Goal: Task Accomplishment & Management: Complete application form

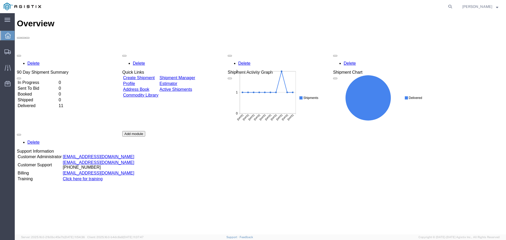
click at [333, 194] on div "Delete 90 Day Shipment Summary In Progress 0 Sent To Bid 0 Booked 0 Shipped 0 D…" at bounding box center [260, 131] width 487 height 158
click at [8, 54] on icon at bounding box center [7, 52] width 6 height 5
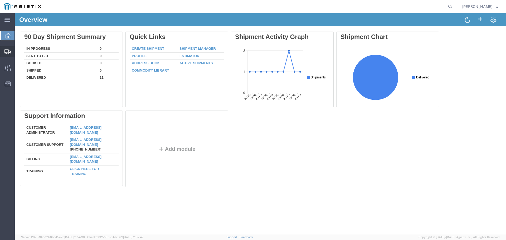
click at [9, 55] on div at bounding box center [7, 51] width 15 height 11
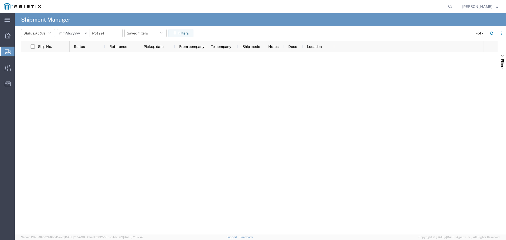
click at [0, 0] on span "Create Shipment" at bounding box center [0, 0] width 0 height 0
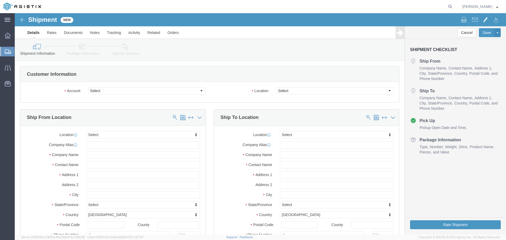
select select
click div "Ship From Location"
click input "text"
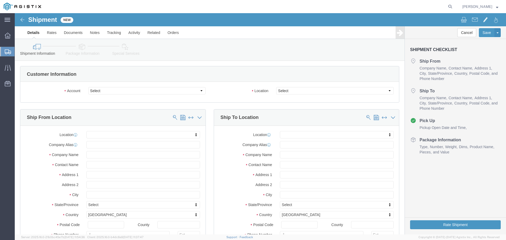
click div "Account Select MetaFLO Technologies PG&E"
drag, startPoint x: 0, startPoint y: 141, endPoint x: 1, endPoint y: 125, distance: 16.1
click at [0, 141] on div "main_menu Created with Sketch. Collapse Menu Overview Shipments Shipment Manage…" at bounding box center [7, 126] width 15 height 227
click select "Select MetaFLO Technologies PG&E"
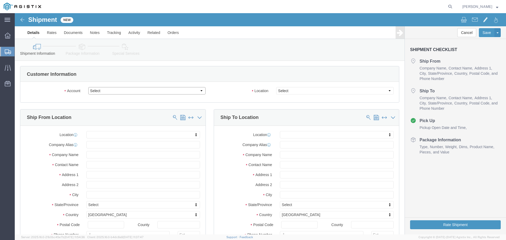
click select "Select MetaFLO Technologies PG&E"
select select "9596"
click select "Select MetaFLO Technologies PG&E"
select select
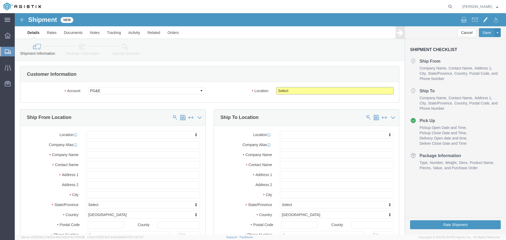
click select "Select All Others [GEOGRAPHIC_DATA] [GEOGRAPHIC_DATA] [GEOGRAPHIC_DATA] [GEOGRA…"
select select "23082"
click select "Select All Others [GEOGRAPHIC_DATA] [GEOGRAPHIC_DATA] [GEOGRAPHIC_DATA] [GEOGRA…"
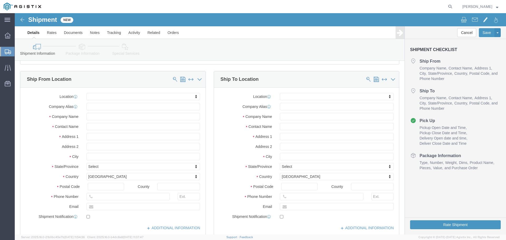
scroll to position [40, 0]
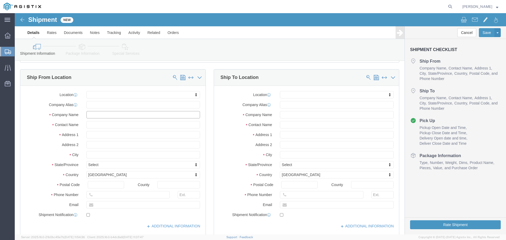
click input "text"
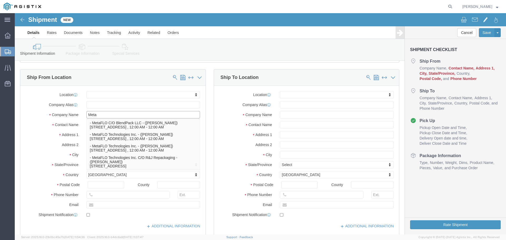
type input "MetaF"
click p "- MetaFLO C/O BlendPack LLC - ([PERSON_NAME]) [STREET_ADDRESS] , 12:00 AM - 12:…"
select select "[GEOGRAPHIC_DATA]"
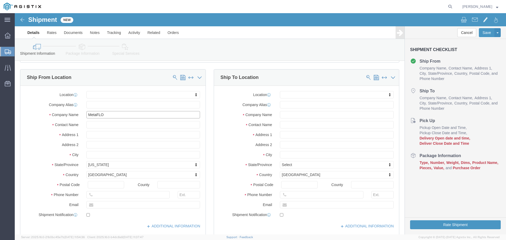
type input "MetaFLO"
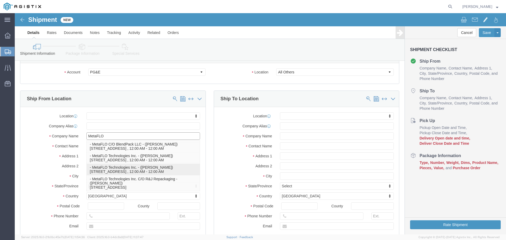
scroll to position [7, 0]
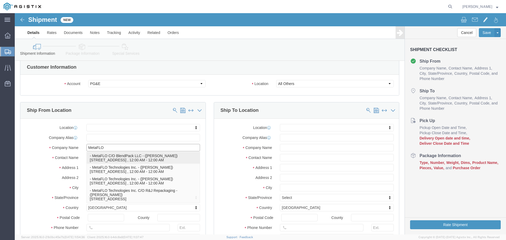
drag, startPoint x: 131, startPoint y: 146, endPoint x: 137, endPoint y: 149, distance: 6.8
click p "- MetaFLO C/O BlendPack LLC - ([PERSON_NAME]) [STREET_ADDRESS] , 12:00 AM - 12:…"
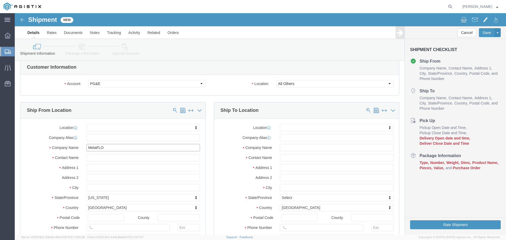
select select "[GEOGRAPHIC_DATA]"
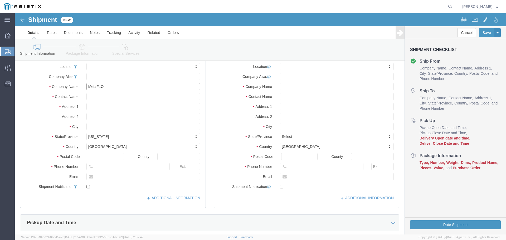
scroll to position [40, 0]
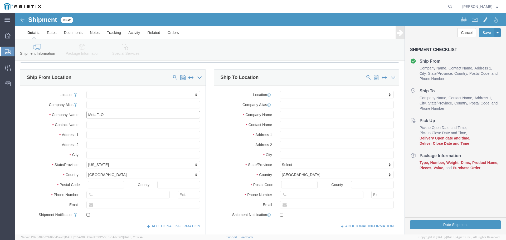
type input "MetaFLO C/O BlendPack LLC"
click input "text"
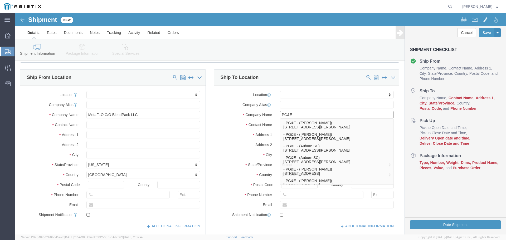
type input "PG&E"
click label "Address 1"
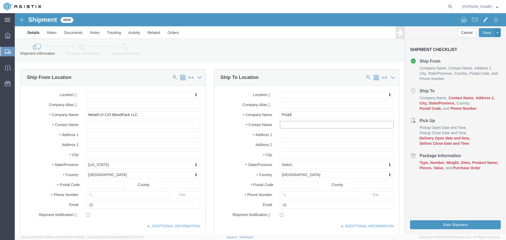
click input "text"
paste input "[PERSON_NAME]"
type input "[PERSON_NAME]"
click input "text"
paste input "[GEOGRAPHIC_DATA]"
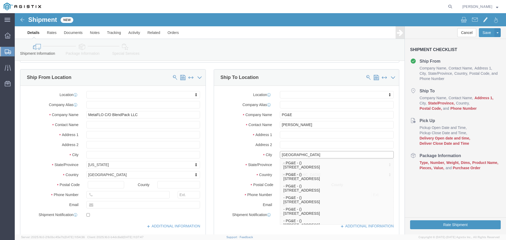
type input "[GEOGRAPHIC_DATA]"
click label "City"
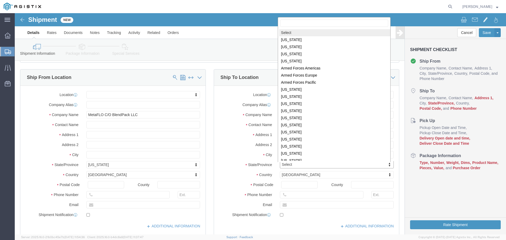
scroll to position [1, 0]
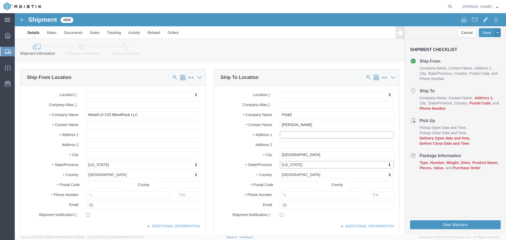
click input "text"
paste input "[STREET_ADDRESS]"
type input "[STREET_ADDRESS]"
drag, startPoint x: 279, startPoint y: 137, endPoint x: 280, endPoint y: 132, distance: 4.8
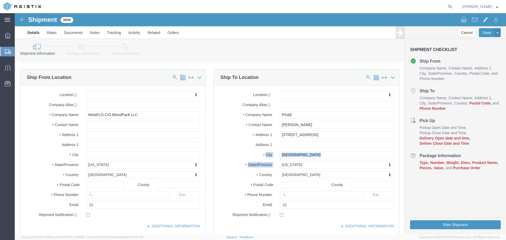
click div "Location My Profile Location (OBSOLETE) [PERSON_NAME] SC - GC TRAILER (OBSOLETE…"
click input "text"
paste input "[PHONE_NUMBER]"
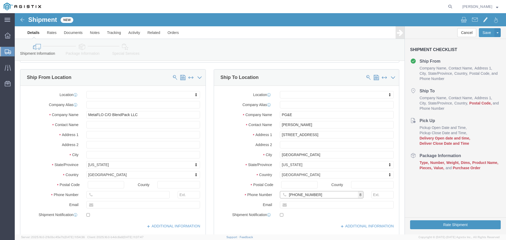
type input "[PHONE_NUMBER]"
click input "text"
drag, startPoint x: 273, startPoint y: 170, endPoint x: 276, endPoint y: 171, distance: 3.7
click input "Postal Code"
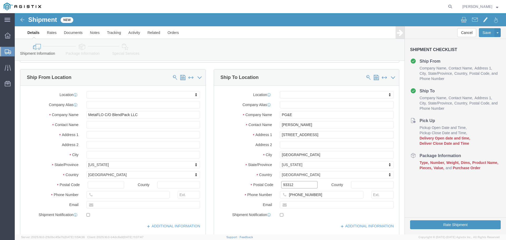
type input "93312"
click div "Cancel Save Assign To Save As Template Shipment Checklist Ship From Company Nam…"
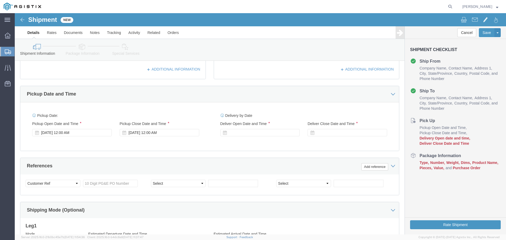
scroll to position [208, 0]
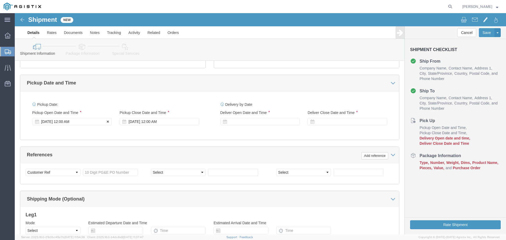
click div "[DATE] 12:00 AM"
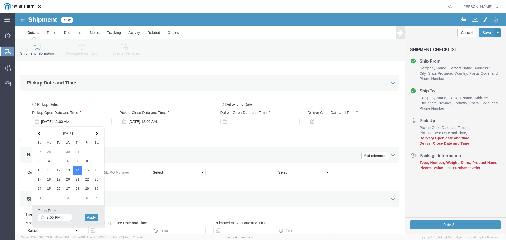
click input "7:00 PM"
click input "7:30 PM"
type input "7:30 AM"
click button "Apply"
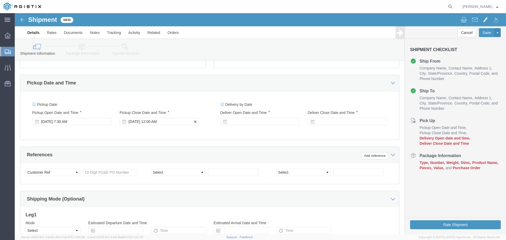
click div "[DATE] 12:00 AM"
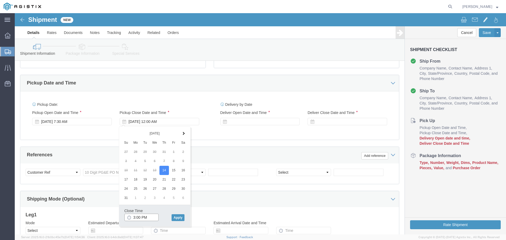
click input "3:00 PM"
type input "3:30PM"
click button "Apply"
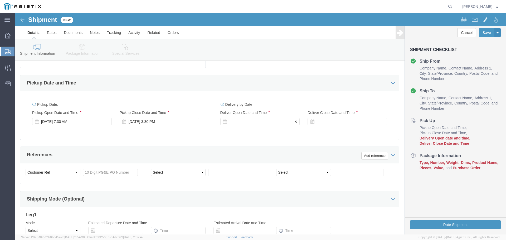
click div
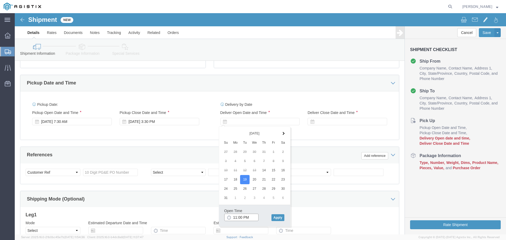
click input "11:00 PM"
click input "8:00 PM"
type input "8:00 AM"
click button "Apply"
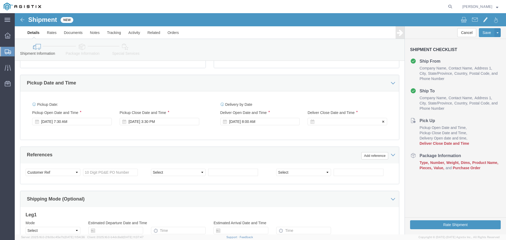
click div
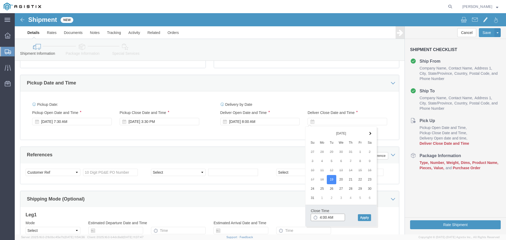
click input "4:00 AM"
type input "4:00 PM"
click button "Apply"
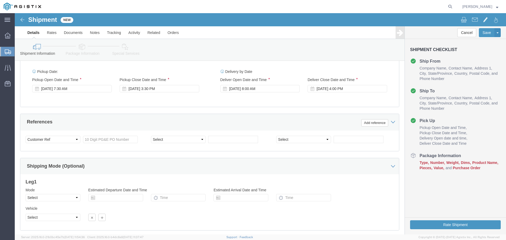
scroll to position [274, 0]
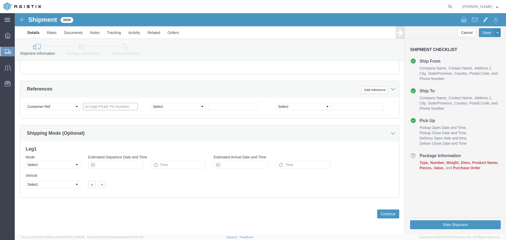
click input "text"
paste input "2701185284"
type input "2701185284"
click select "Select Account Type Activity ID Airline Appointment Number ASN Batch Request # …"
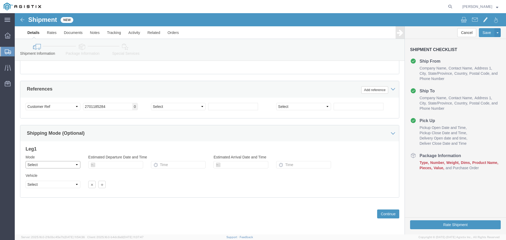
click select "Select Air Less than Truckload Multi-Leg Ocean Freight Rail Small Parcel Truckl…"
select select "TL"
click select "Select Air Less than Truckload Multi-Leg Ocean Freight Rail Small Parcel Truckl…"
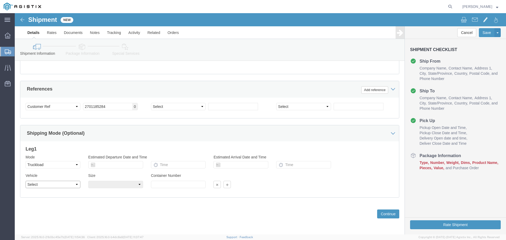
click select "Select 1-Ton (PSS) 10 Wheel 10 Yard Dump Truck 20 Yard Dump Truck Bobtail Botto…"
select select "FLBD"
click select "Select 1-Ton (PSS) 10 Wheel 10 Yard Dump Truck 20 Yard Dump Truck Bobtail Botto…"
click select "Select 35 Feet 20 Feet 28 Feet 53 Feet 40 Feet 48 Feet"
select select "53FT"
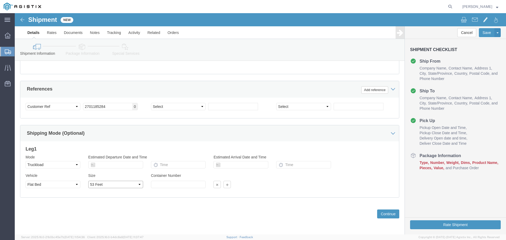
click select "Select 35 Feet 20 Feet 28 Feet 53 Feet 40 Feet 48 Feet"
click div "Previous Continue"
click select "Select Air Less than Truckload Multi-Leg Ocean Freight Rail Small Parcel Truckl…"
click button "Continue"
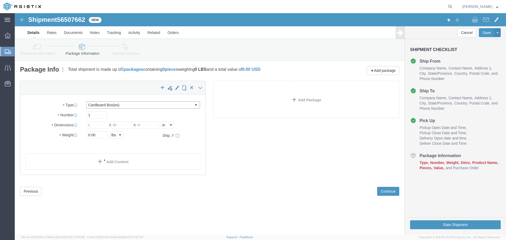
click select "Select Bulk Bundle(s) Cardboard Box(es) Carton(s) Crate(s) Drum(s) (Fiberboard)…"
select select "PSNS"
click select "Select Bulk Bundle(s) Cardboard Box(es) Carton(s) Crate(s) Drum(s) (Fiberboard)…"
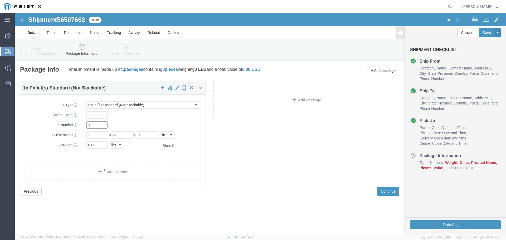
click input "1"
type input "880"
click input "text"
type input "44"
click input "text"
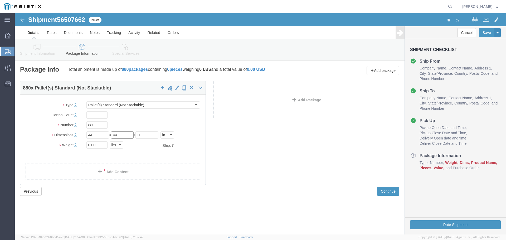
type input "44"
click input "text"
type input "60"
drag, startPoint x: 84, startPoint y: 133, endPoint x: 65, endPoint y: 134, distance: 19.3
click div "Weight 0.00 Select kgs lbs Ship. t°"
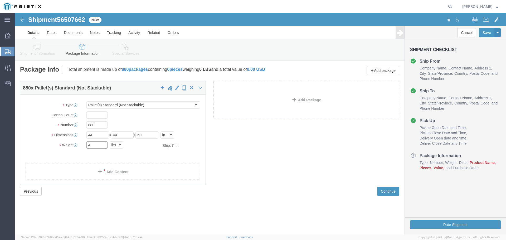
type input "46200"
click div "880 x Pallet(s) Standard (Not Stackable) Package Type Select Bulk Bundle(s) Car…"
click link "Add Content"
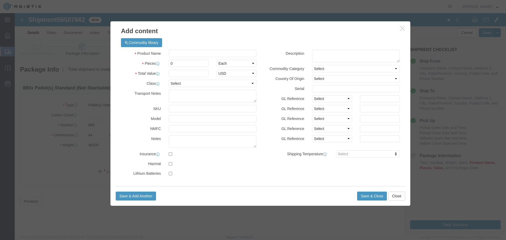
click icon "button"
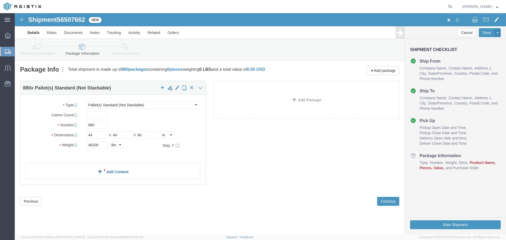
click link "Add Content"
click div
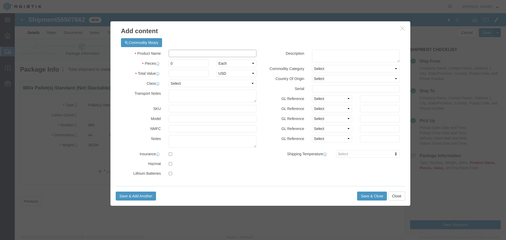
click input "text"
type input "MF003"
select select
select select "USD"
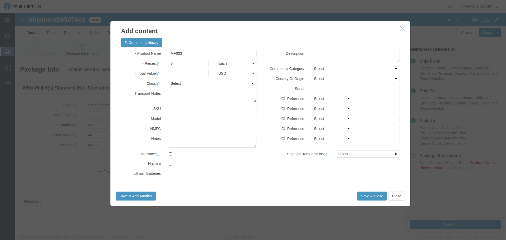
type input "METAFLO MF003"
type input "M490839"
type input "METAFLO MF003"
click input "text"
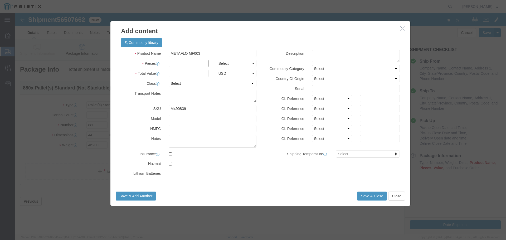
type input "880"
click select "Select Bag Barrels 100Board Feet Bottle Box Blister Pack Carats Can Capsule Car…"
select select "BAG"
click select "Select Bag Barrels 100Board Feet Bottle Box Blister Pack Carats Can Capsule Car…"
click input "text"
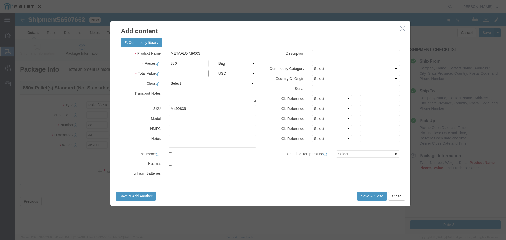
type input "58520"
click label
click input "checkbox"
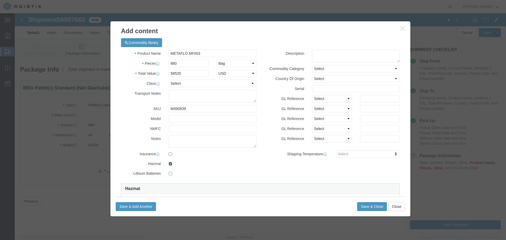
click input "checkbox"
checkbox input "false"
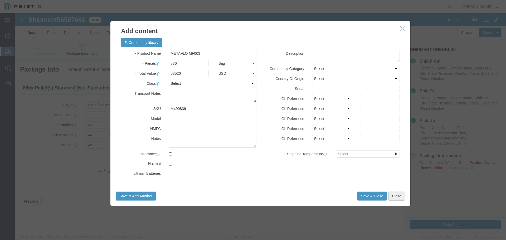
click button "Close"
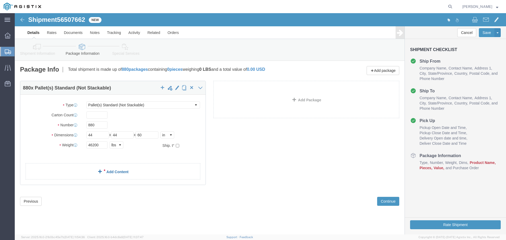
click link "Add Content"
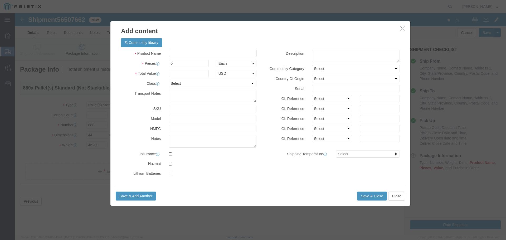
click input "text"
type input "MF003"
click td "Name: METAFLO MF003"
select select
select select "USD"
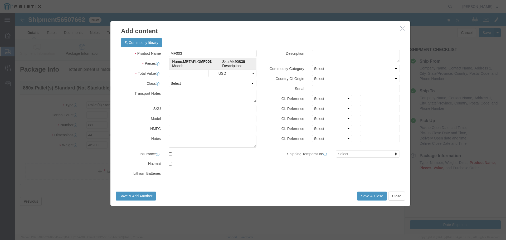
type input "METAFLO MF003"
type input "M490839"
type input "METAFLO MF003"
click input "text"
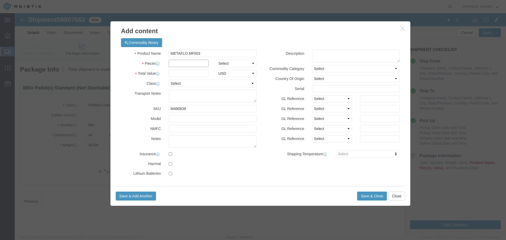
type input "880"
click select "Select Bag Barrels 100Board Feet Bottle Box Blister Pack Carats Can Capsule Car…"
select select "BAG"
click select "Select Bag Barrels 100Board Feet Bottle Box Blister Pack Carats Can Capsule Car…"
click input "text"
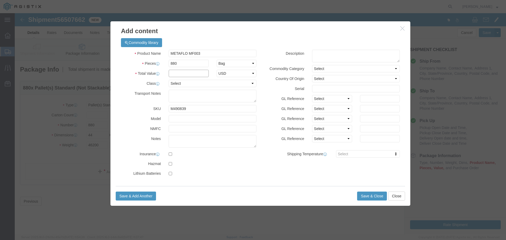
type input "58520"
click input "METAFLO MF003"
type input "M"
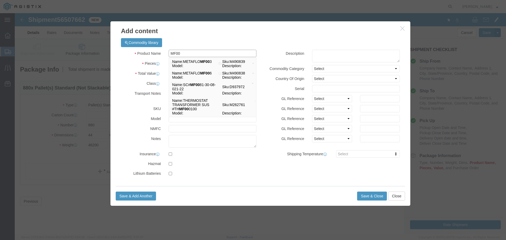
type input "MF00"
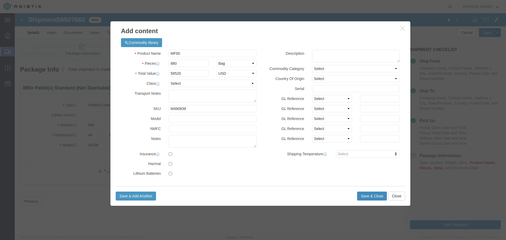
click button "Save & Close"
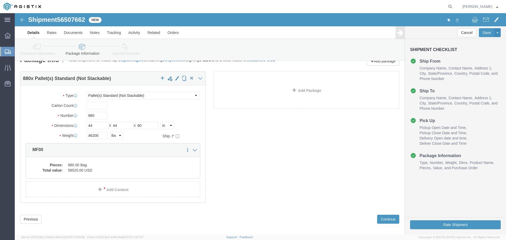
scroll to position [15, 0]
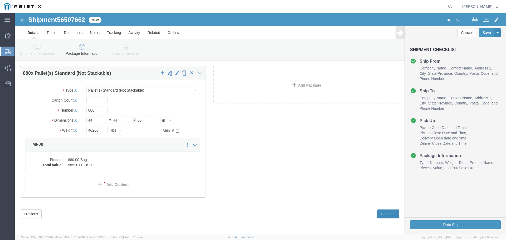
click button "Continue"
click div
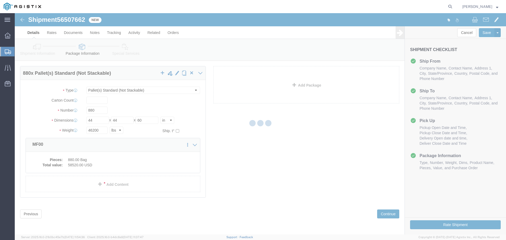
select select
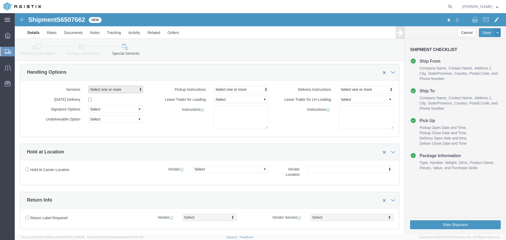
click span "Select one or more"
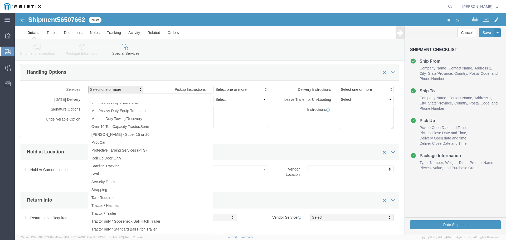
scroll to position [592, 0]
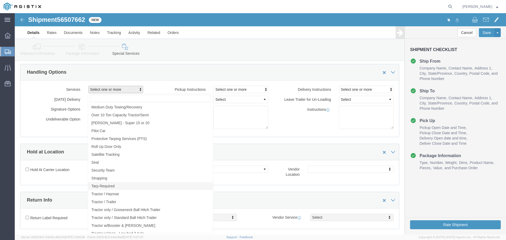
click span "Tarp Required"
select select "VEHICLE_TARP_REQUIRED_FLAG"
click label "Signature Options"
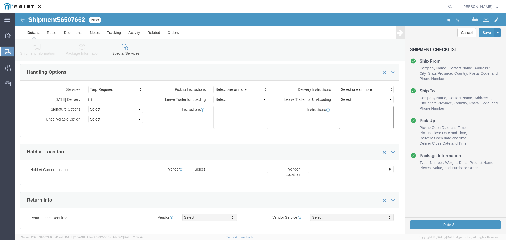
click textarea
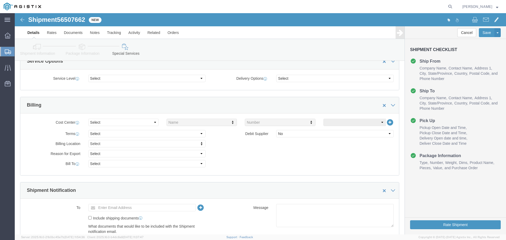
scroll to position [0, 0]
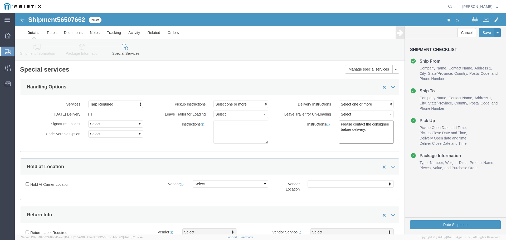
type textarea "Please contact the consignee before delivery."
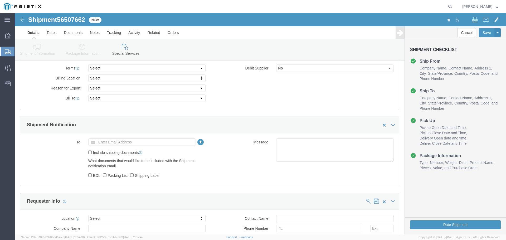
scroll to position [296, 0]
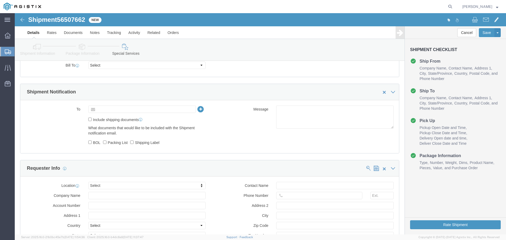
click input "text"
type input "elingyi@,etaflo"
type input "[EMAIL_ADDRESS][DOMAIN_NAME]"
click input "BOL"
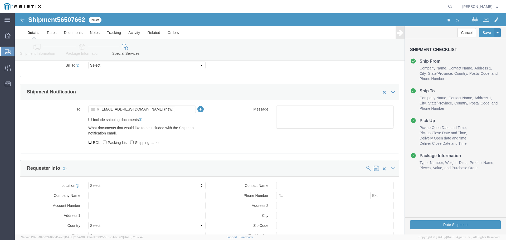
checkbox input "true"
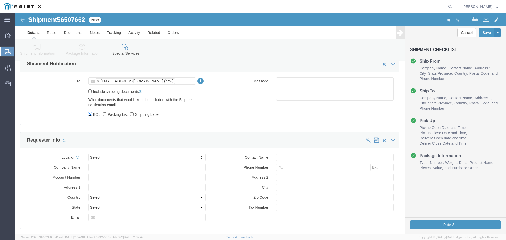
scroll to position [461, 0]
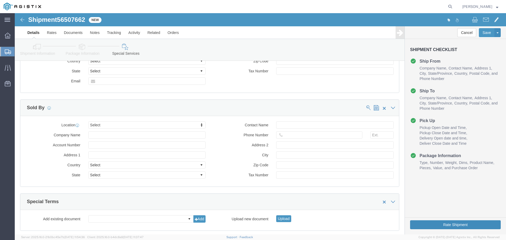
click button "Rate Shipment"
click div
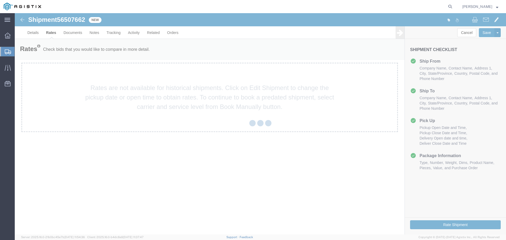
scroll to position [0, 0]
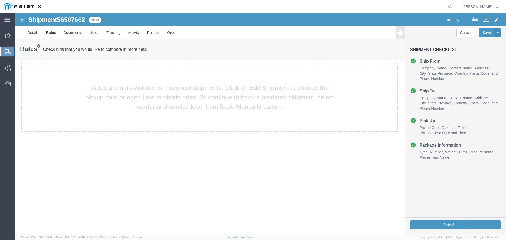
click at [20, 20] on img at bounding box center [22, 20] width 6 height 6
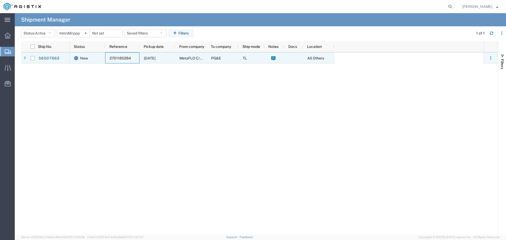
drag, startPoint x: 135, startPoint y: 57, endPoint x: 108, endPoint y: 58, distance: 26.3
click at [108, 58] on div "2701185284" at bounding box center [122, 57] width 34 height 11
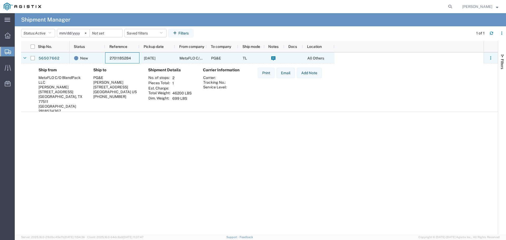
drag, startPoint x: 108, startPoint y: 58, endPoint x: 116, endPoint y: 58, distance: 8.7
click at [116, 58] on div "2701185284" at bounding box center [122, 57] width 34 height 11
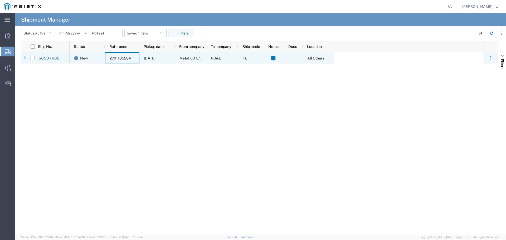
click at [62, 58] on div "56507662" at bounding box center [54, 57] width 32 height 11
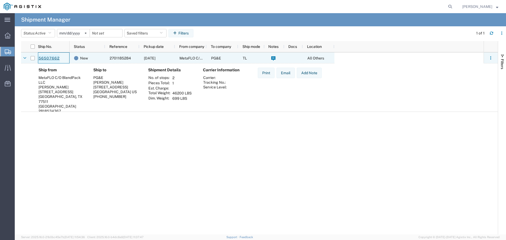
drag, startPoint x: 57, startPoint y: 58, endPoint x: 50, endPoint y: 58, distance: 7.4
click at [50, 58] on div "56507662" at bounding box center [54, 57] width 32 height 11
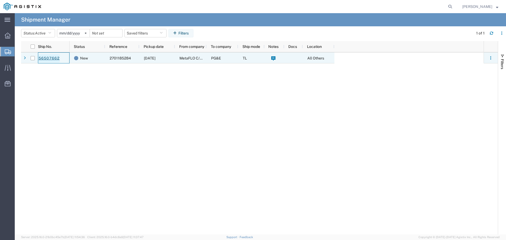
click at [50, 58] on link "56507662" at bounding box center [49, 58] width 22 height 8
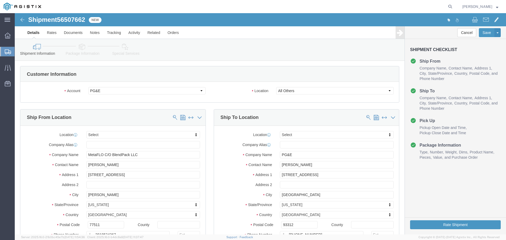
select select
click button "Cancel"
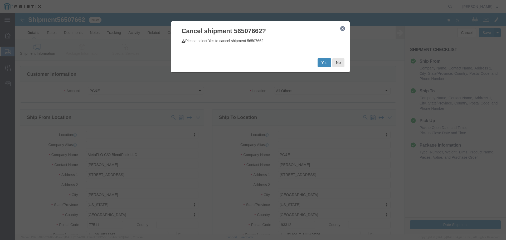
click button "Yes"
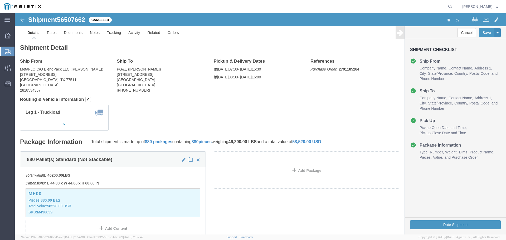
click at [0, 0] on span "Shipment Manager" at bounding box center [0, 0] width 0 height 0
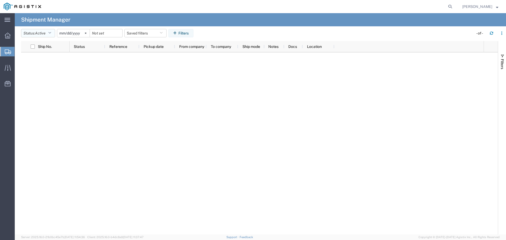
click at [43, 34] on span "Active" at bounding box center [40, 33] width 11 height 4
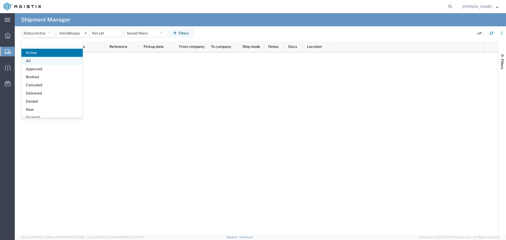
click at [38, 61] on span "All" at bounding box center [51, 61] width 61 height 8
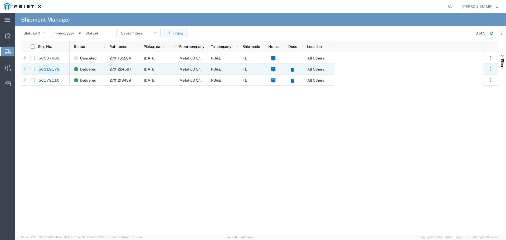
click at [51, 68] on link "56319179" at bounding box center [49, 69] width 22 height 8
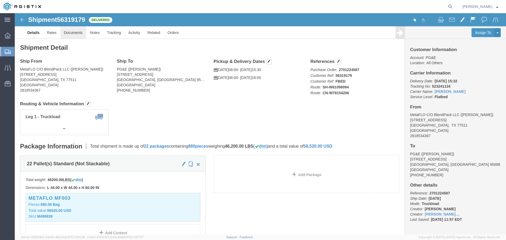
click link "Documents"
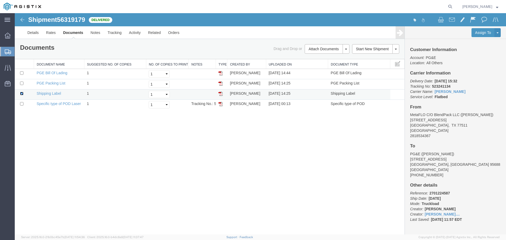
click at [22, 94] on input "checkbox" at bounding box center [21, 93] width 3 height 3
checkbox input "false"
click at [21, 72] on input "checkbox" at bounding box center [21, 72] width 3 height 3
checkbox input "true"
click at [21, 22] on img at bounding box center [22, 20] width 6 height 6
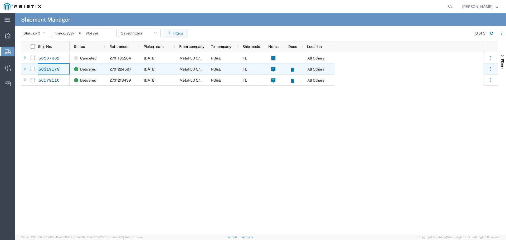
click at [49, 68] on link "56319179" at bounding box center [49, 69] width 22 height 8
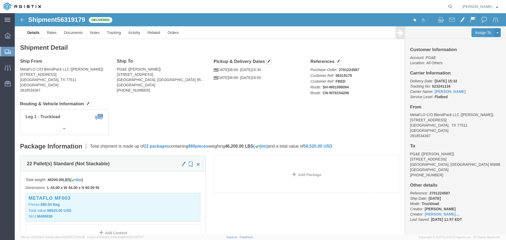
click img
